Goal: Task Accomplishment & Management: Manage account settings

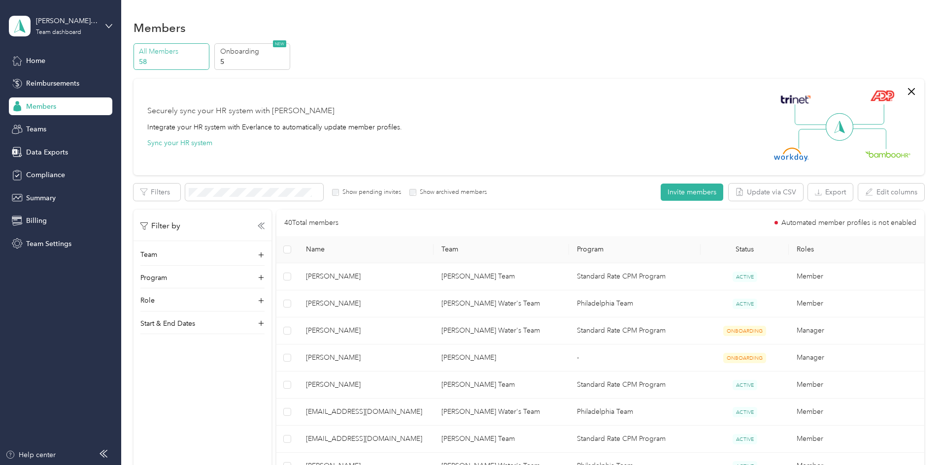
click at [612, 19] on div "Members" at bounding box center [528, 27] width 791 height 21
click at [547, 39] on section "Members All Members 58 Onboarding 5 NEW Securely sync your HR system with Everl…" at bounding box center [528, 363] width 791 height 693
